Goal: Entertainment & Leisure: Consume media (video, audio)

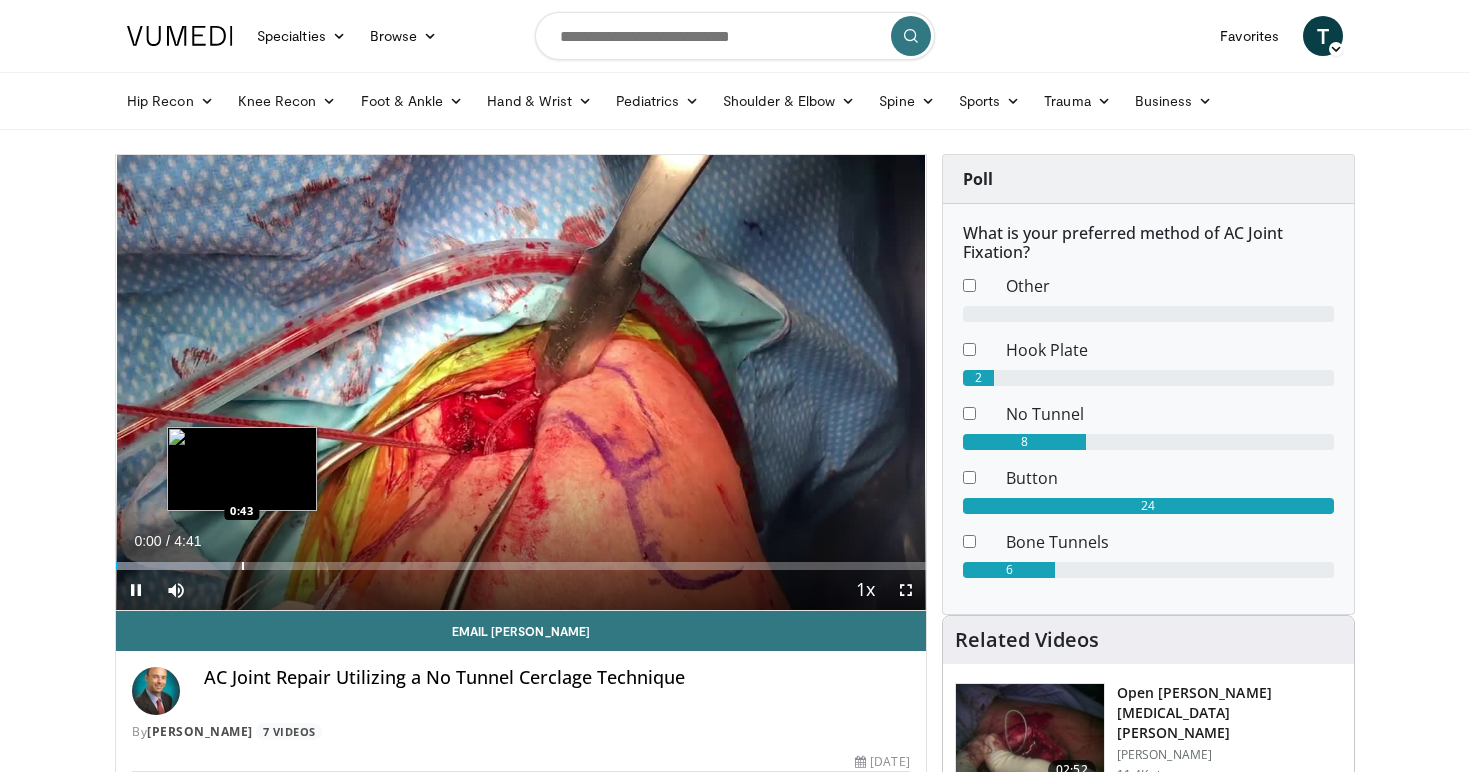
click at [243, 564] on div "Progress Bar" at bounding box center [243, 566] width 2 height 8
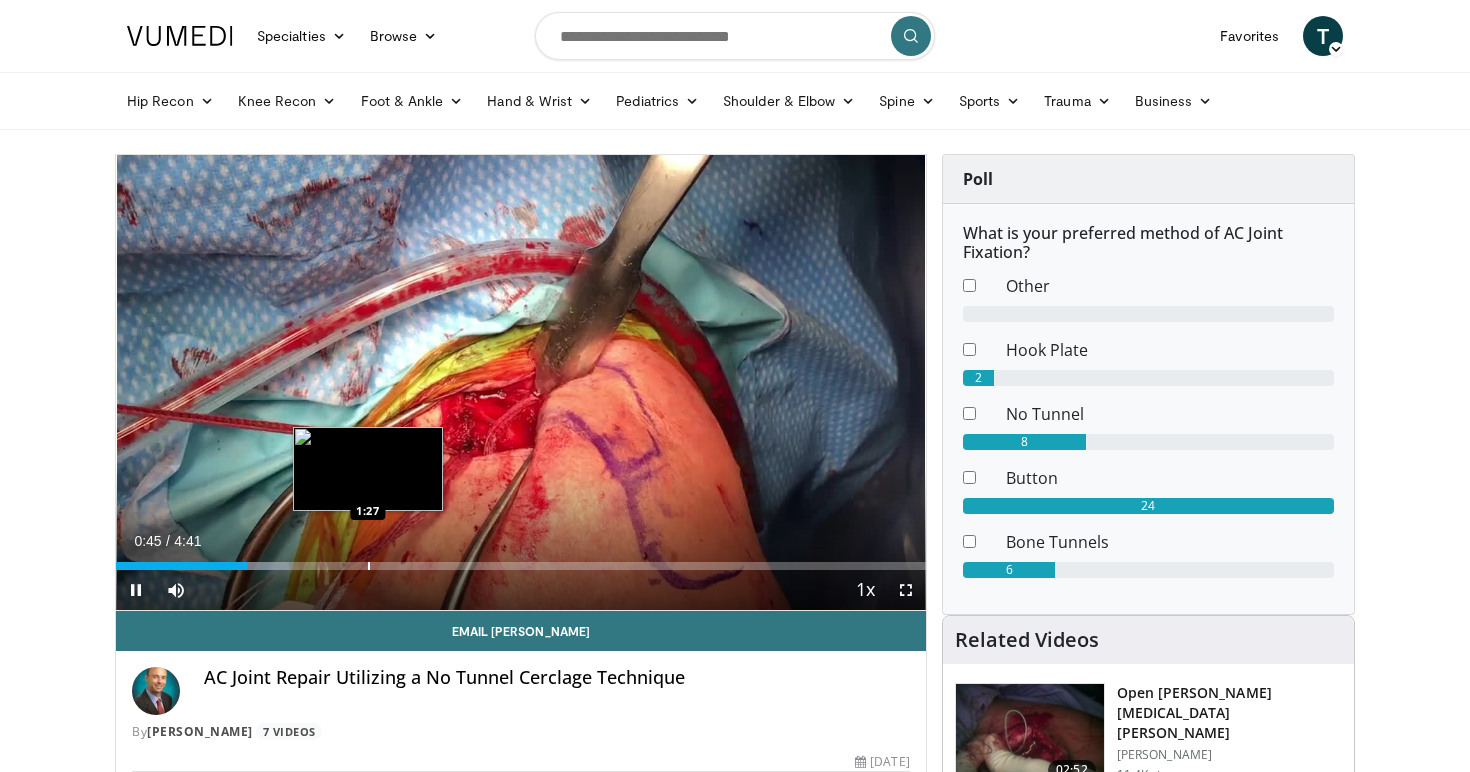
click at [368, 557] on div "Loaded : 21.36% 0:45 1:27" at bounding box center [521, 560] width 810 height 19
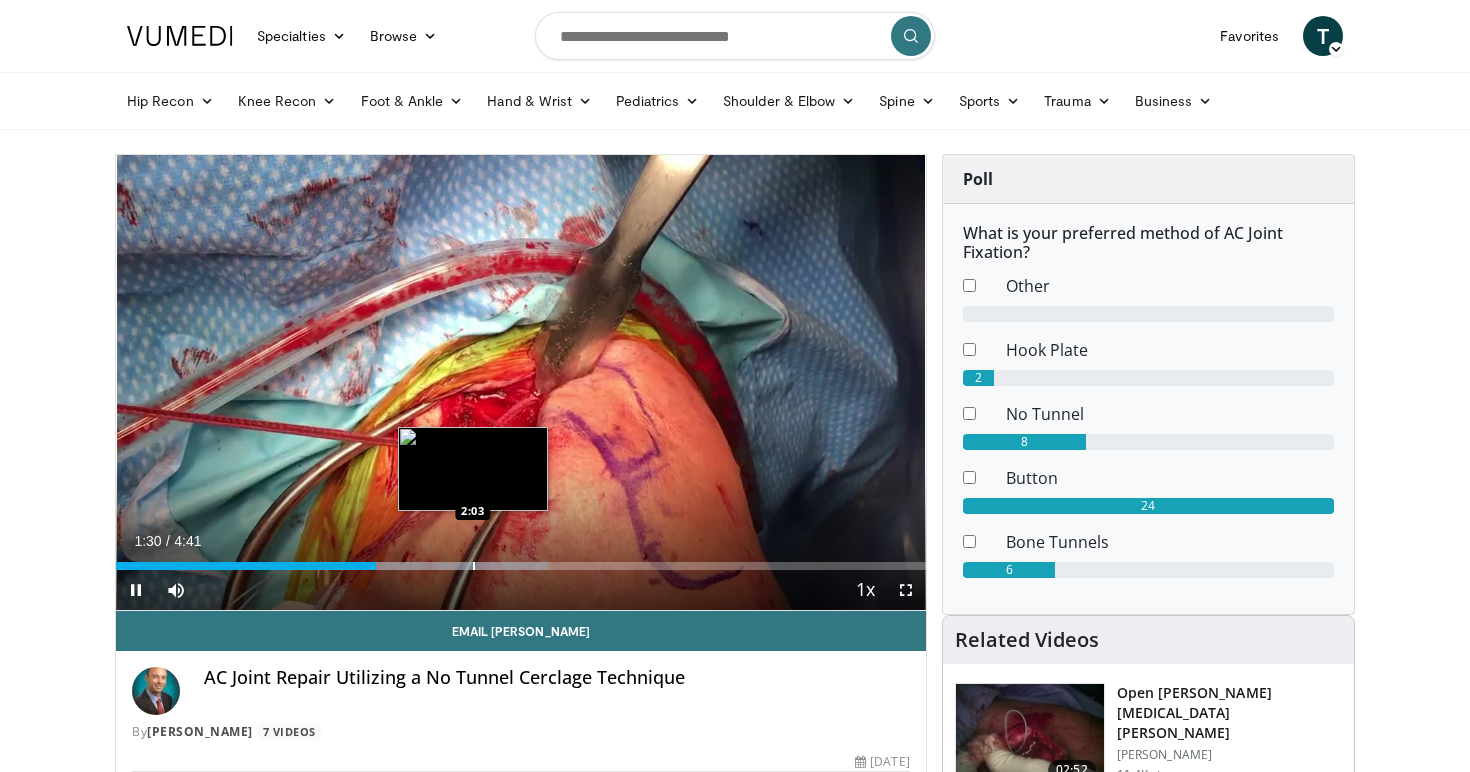
click at [472, 555] on div "Loaded : 53.39% 1:30 2:03" at bounding box center [521, 560] width 810 height 19
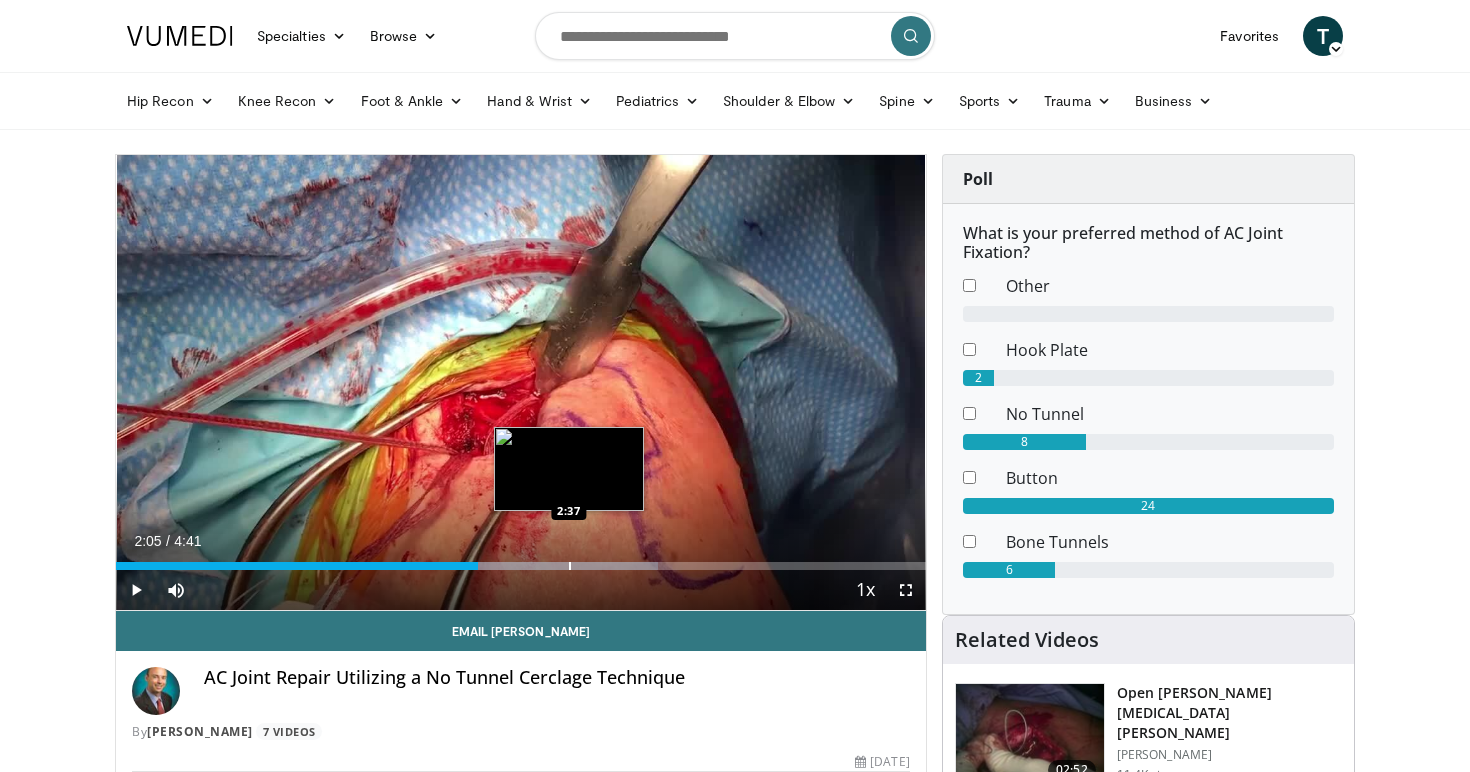
click at [569, 562] on div "Progress Bar" at bounding box center [570, 566] width 2 height 8
click at [585, 563] on div "Progress Bar" at bounding box center [586, 566] width 2 height 8
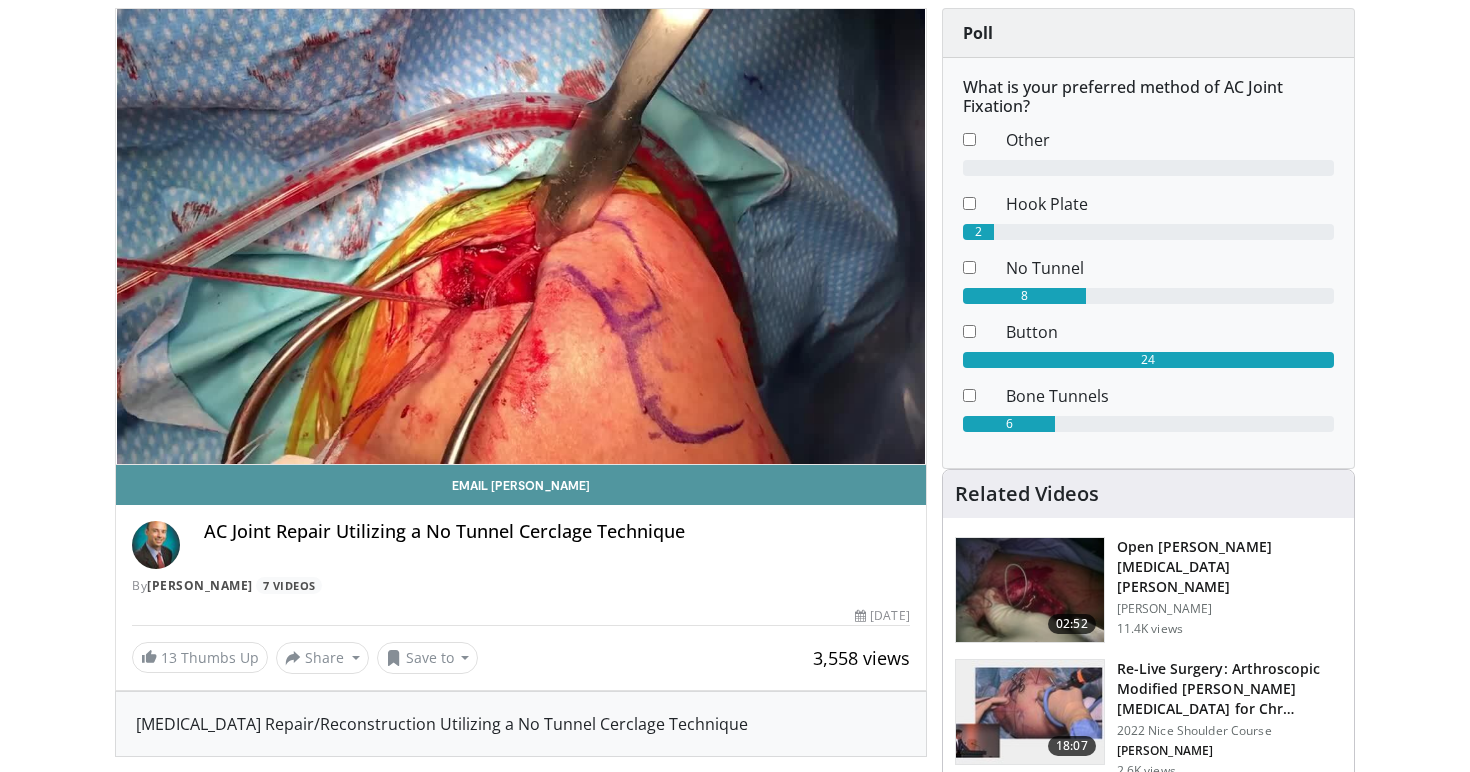
scroll to position [140, 0]
